Goal: Task Accomplishment & Management: Manage account settings

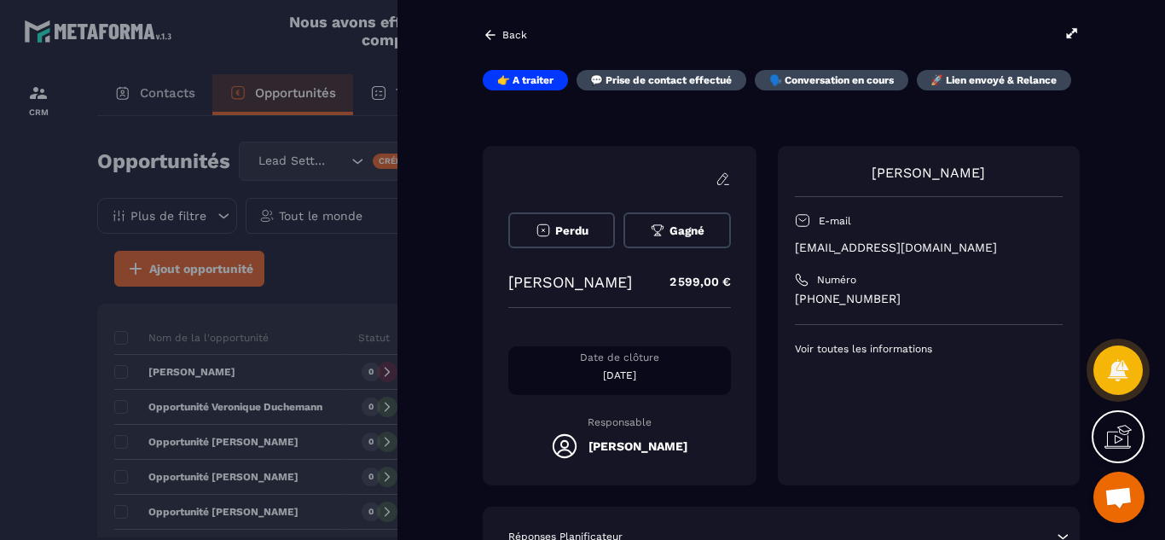
click at [15, 245] on div at bounding box center [582, 270] width 1165 height 540
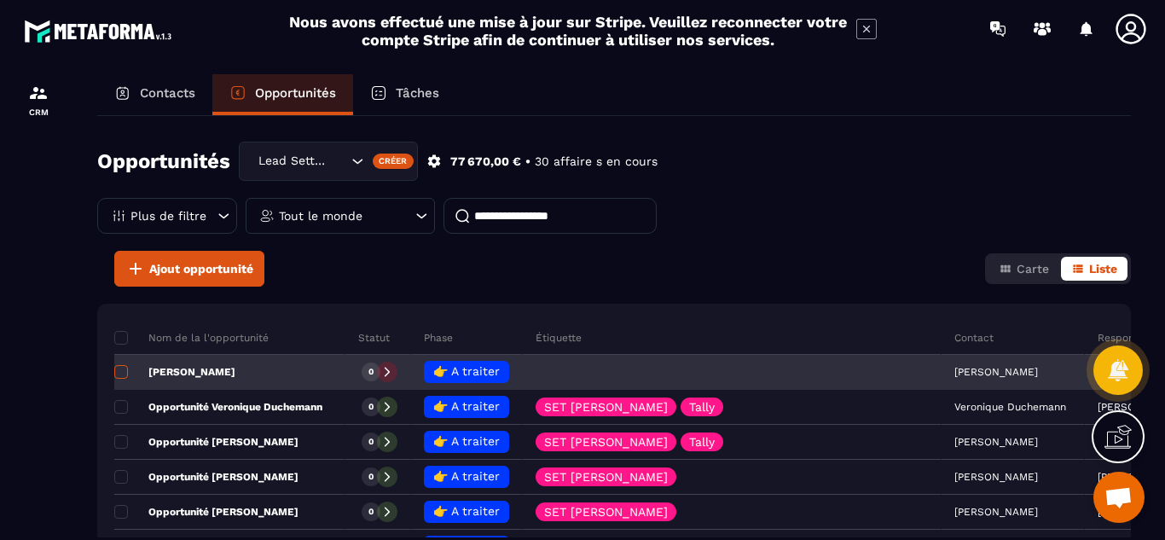
click at [120, 367] on span at bounding box center [121, 372] width 14 height 14
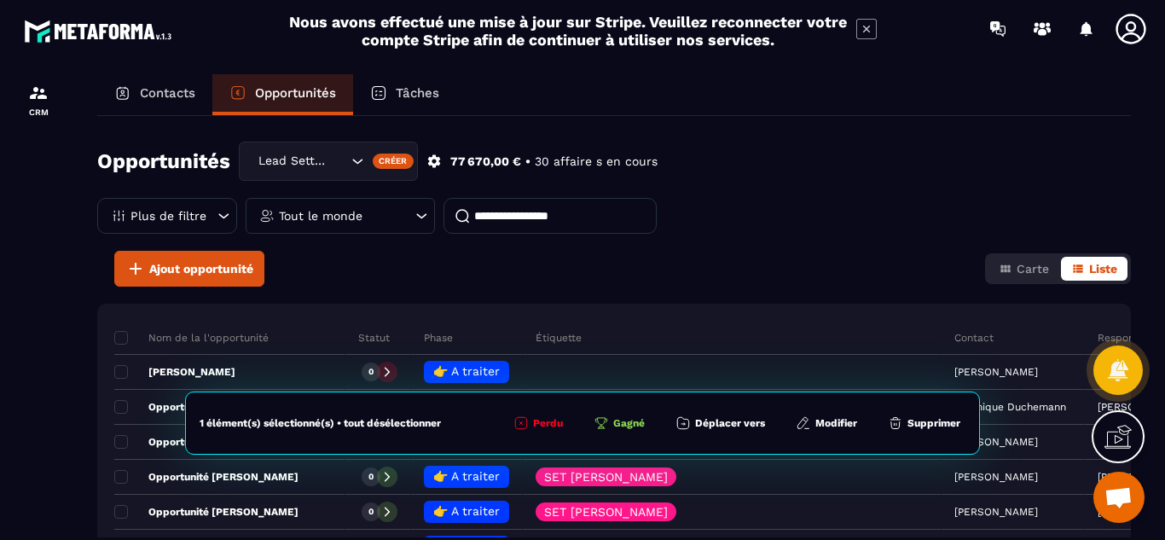
click at [89, 385] on div "Contacts Opportunités Tâches Opportunités Lead Setting Créer 77 670,00 € • 30 a…" at bounding box center [613, 322] width 1067 height 497
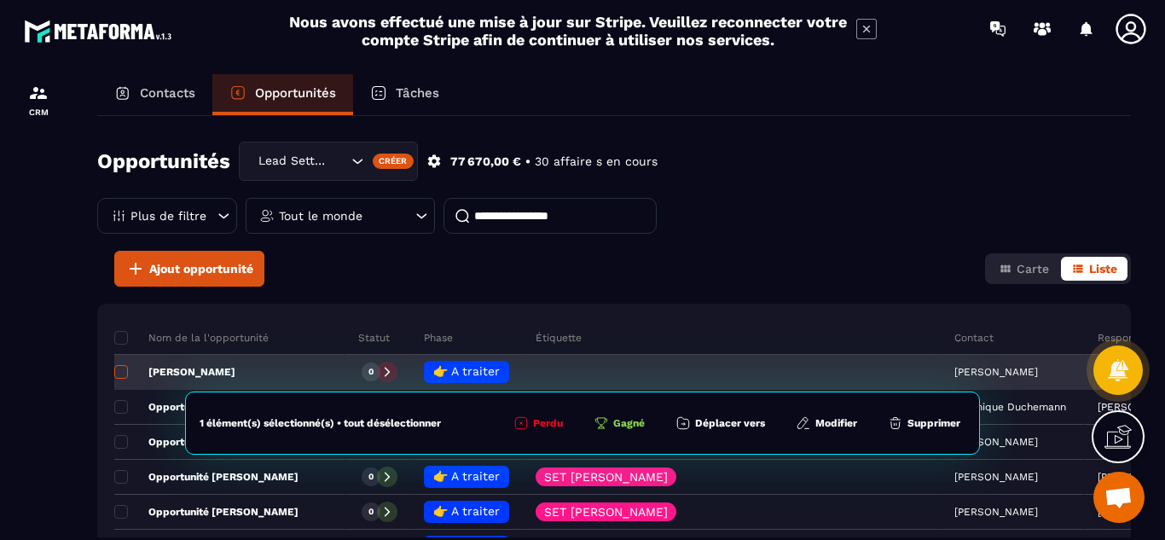
click at [123, 371] on span at bounding box center [121, 372] width 14 height 14
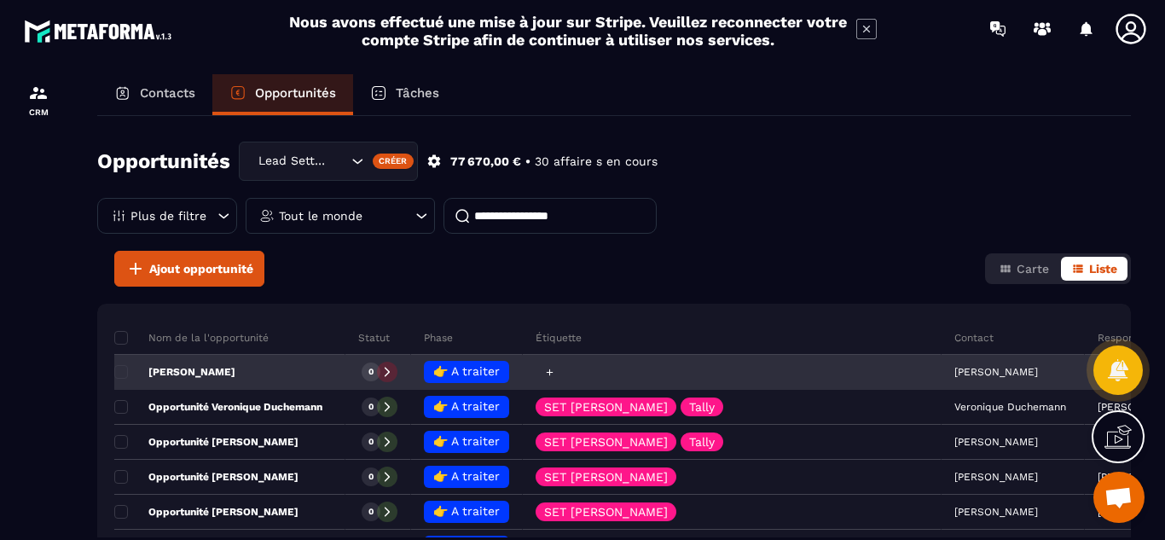
click at [552, 372] on icon at bounding box center [549, 371] width 7 height 7
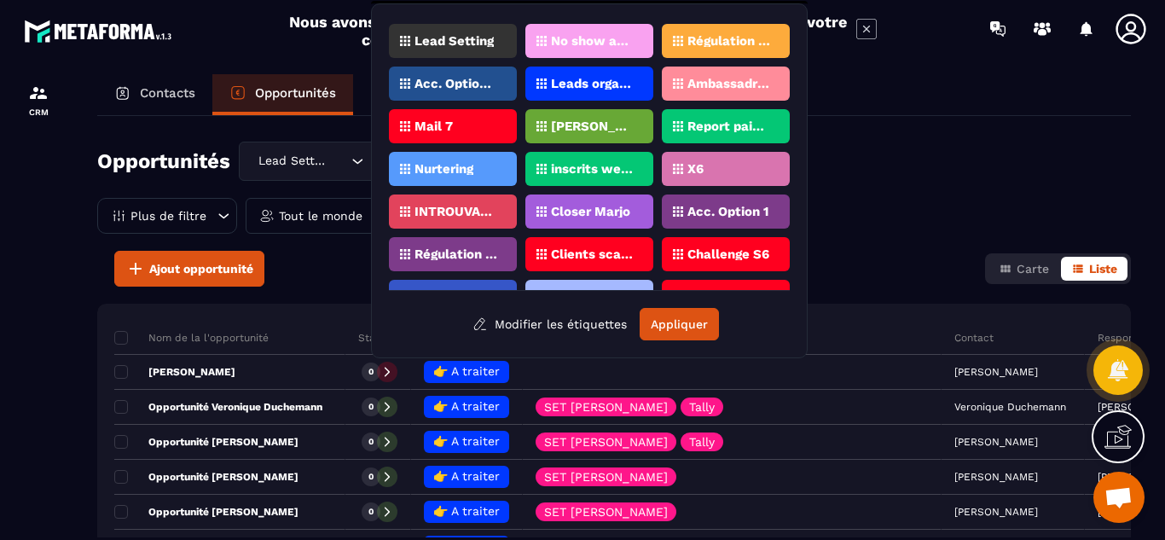
scroll to position [1015, 0]
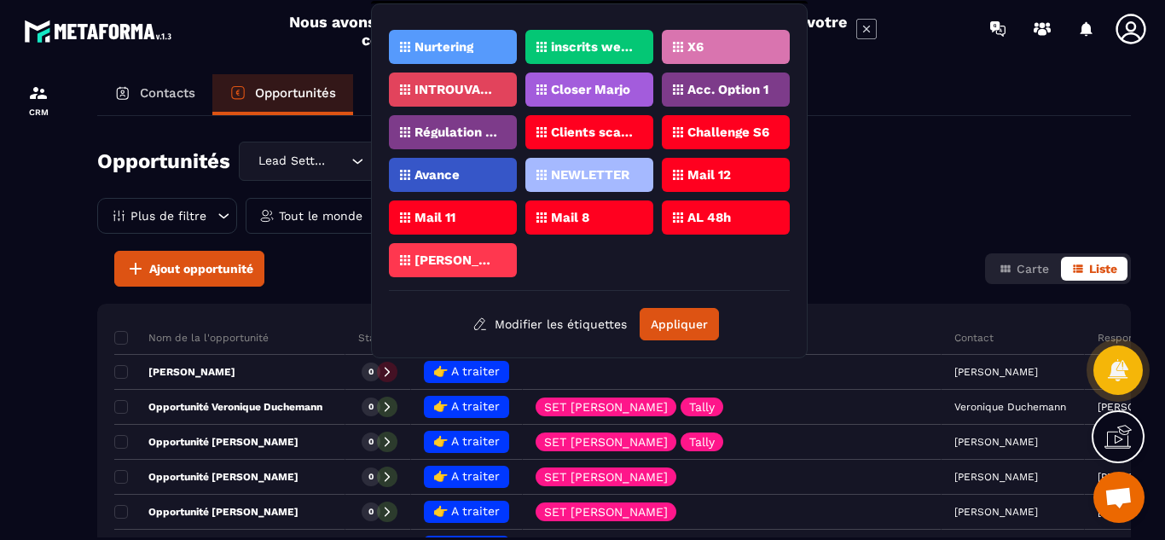
click at [468, 263] on p "[PERSON_NAME]" at bounding box center [455, 260] width 83 height 12
click at [668, 323] on button "Appliquer" at bounding box center [678, 324] width 79 height 32
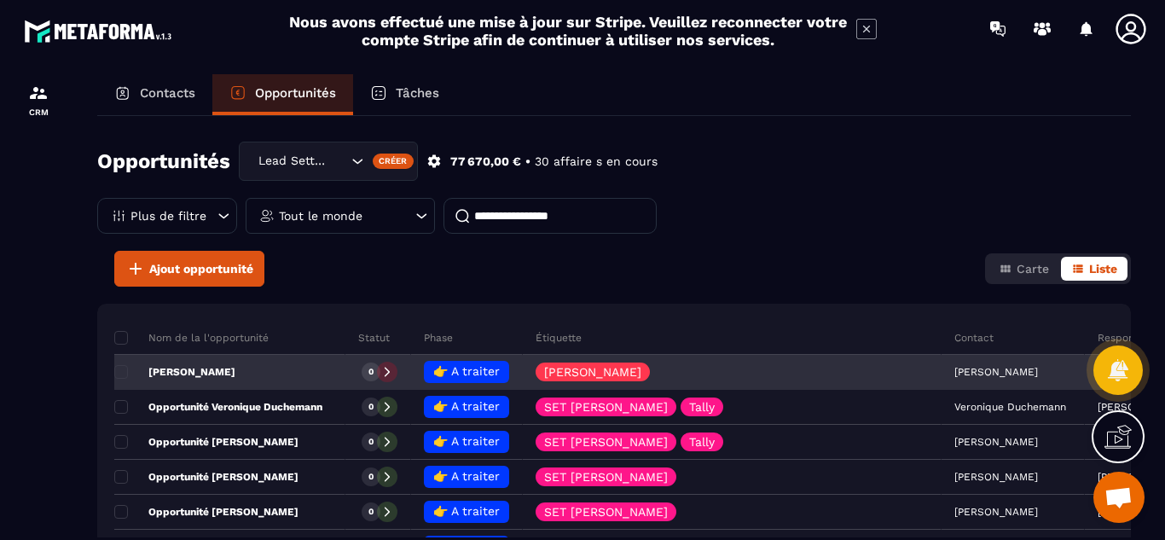
click at [182, 373] on p "[PERSON_NAME]" at bounding box center [174, 372] width 121 height 14
